Goal: Check status: Check status

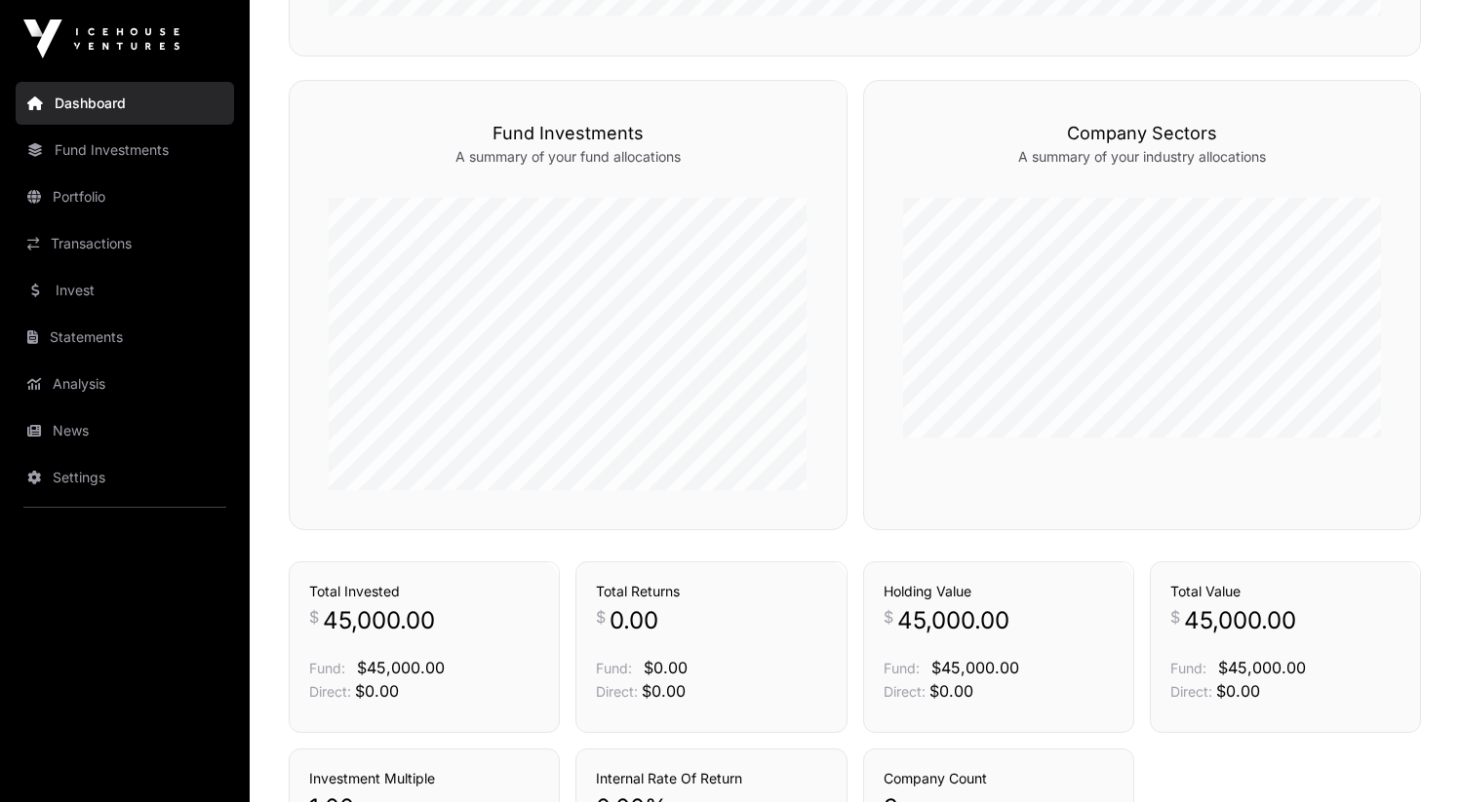
scroll to position [1272, 0]
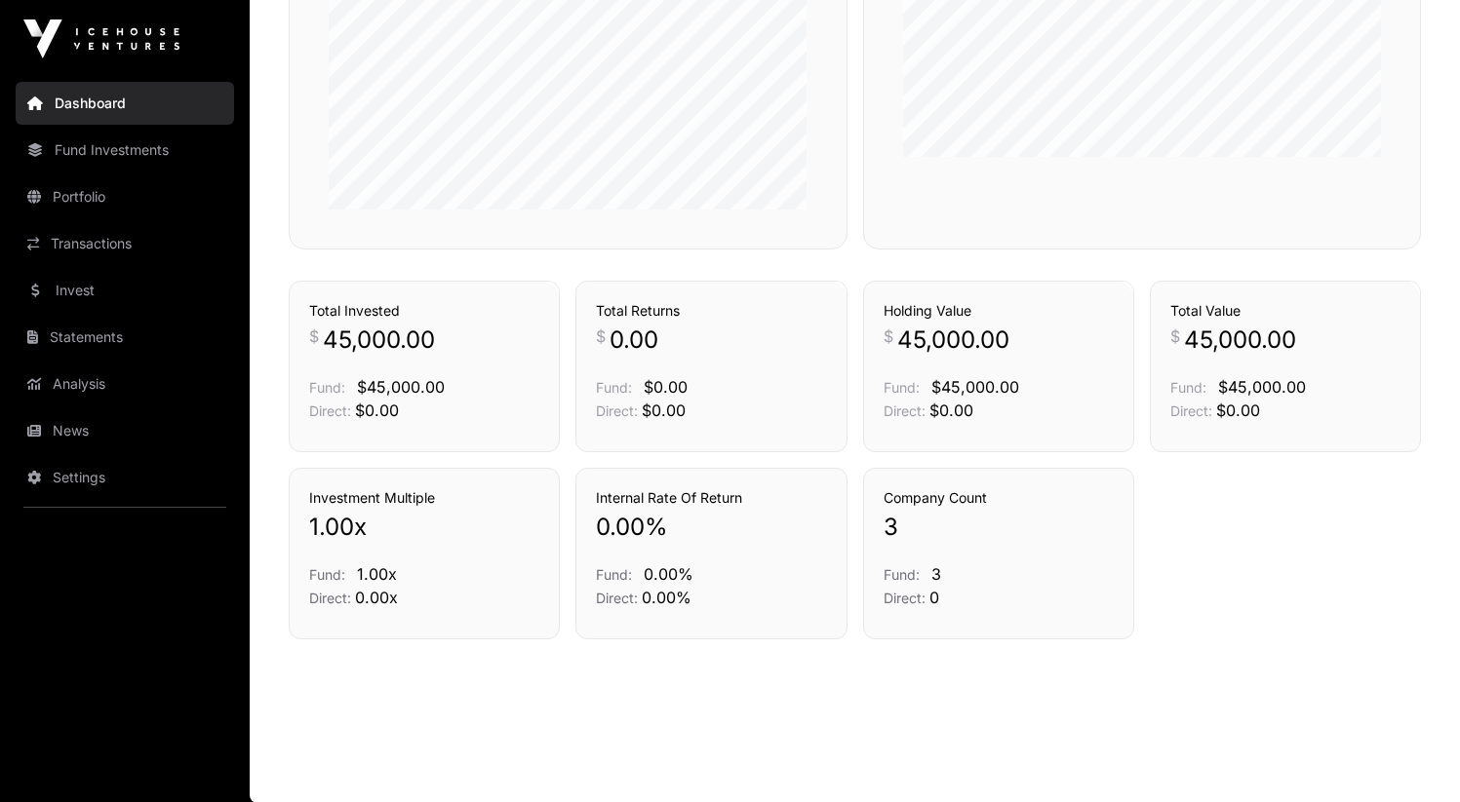
click at [103, 174] on nav "Dashboard Fund Investments Portfolio Transactions Invest Statements Analysis Ne…" at bounding box center [125, 432] width 250 height 709
click at [108, 199] on link "Portfolio" at bounding box center [125, 196] width 218 height 43
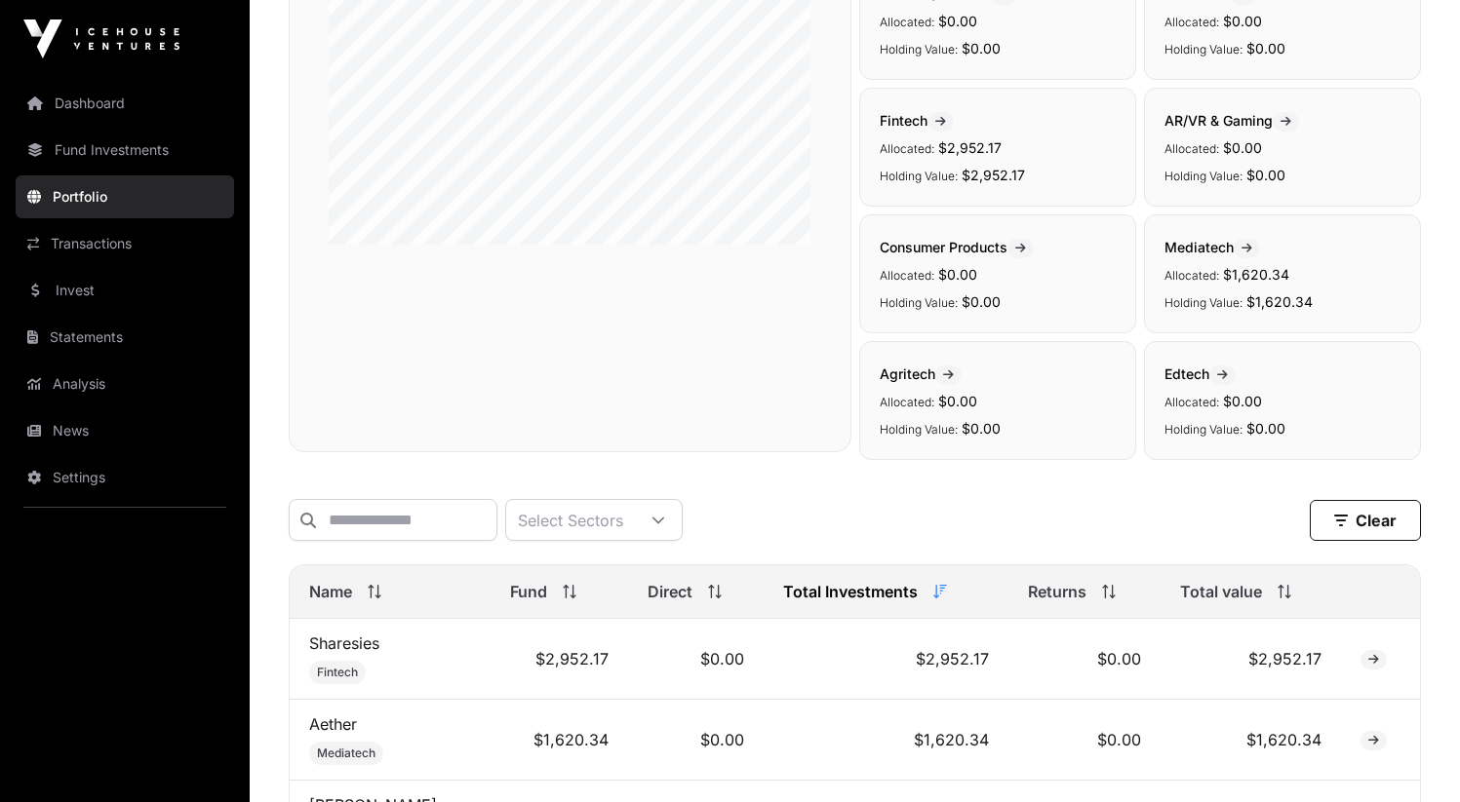
scroll to position [554, 0]
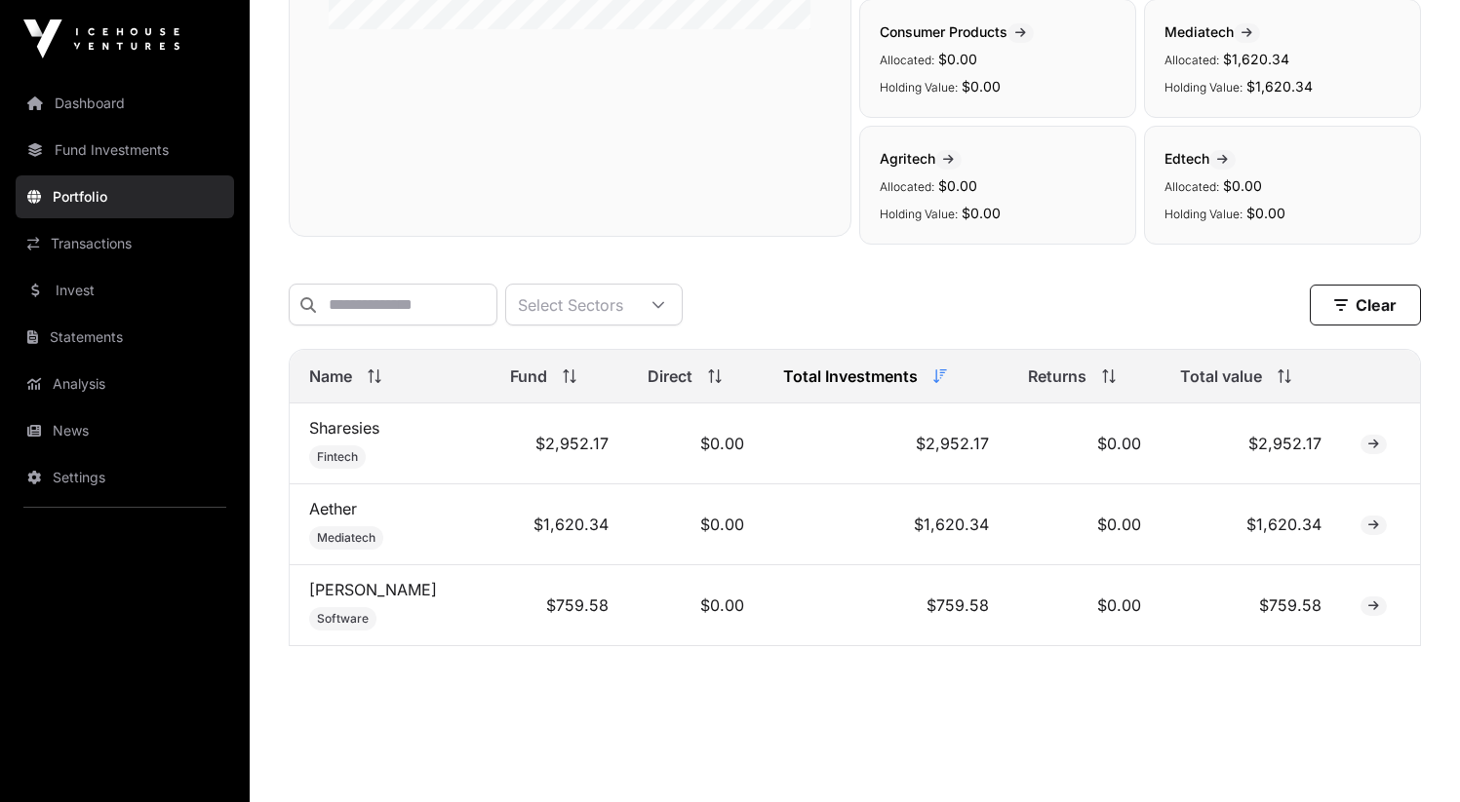
click at [519, 459] on td "$2,952.17" at bounding box center [558, 444] width 137 height 81
click at [1380, 469] on td at bounding box center [1380, 444] width 79 height 81
click at [1362, 454] on span at bounding box center [1373, 444] width 26 height 19
click at [1369, 450] on icon at bounding box center [1373, 445] width 11 height 12
click at [347, 438] on link "Sharesies" at bounding box center [344, 427] width 70 height 19
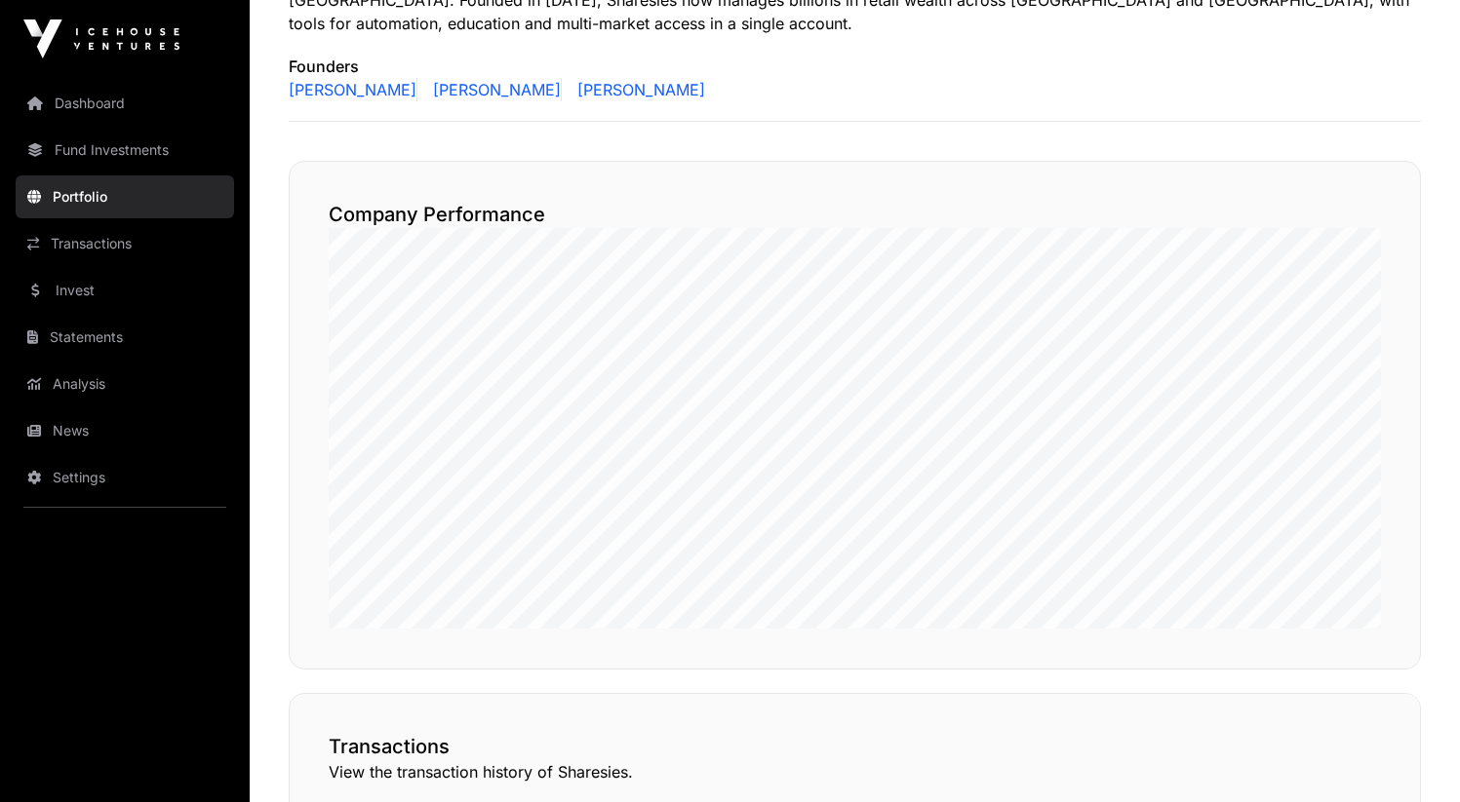
scroll to position [948, 0]
